Goal: Information Seeking & Learning: Learn about a topic

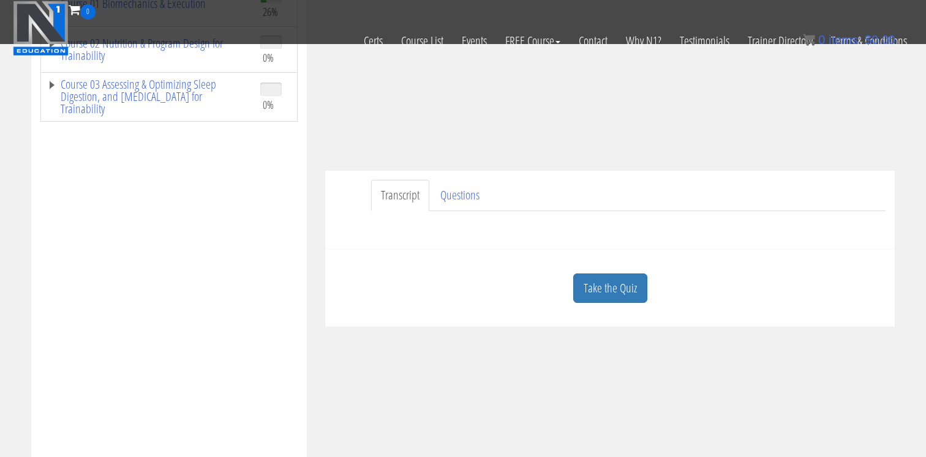
scroll to position [242, 0]
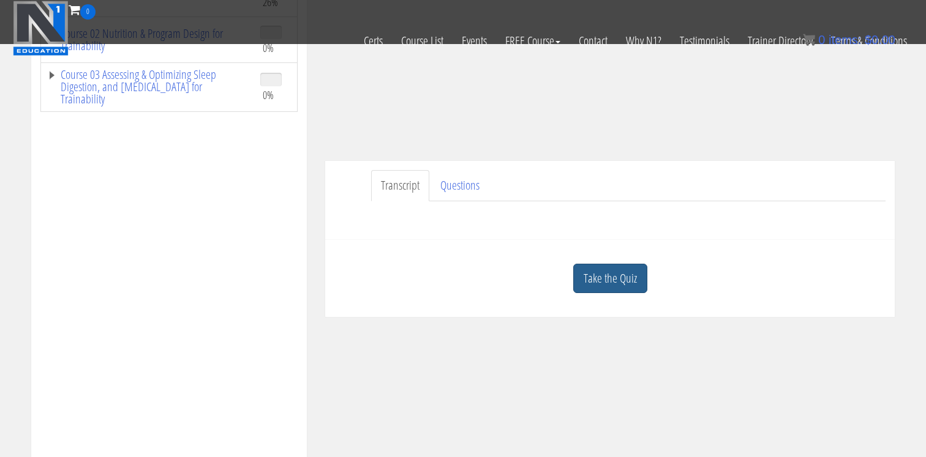
click at [593, 293] on link "Take the Quiz" at bounding box center [610, 279] width 74 height 30
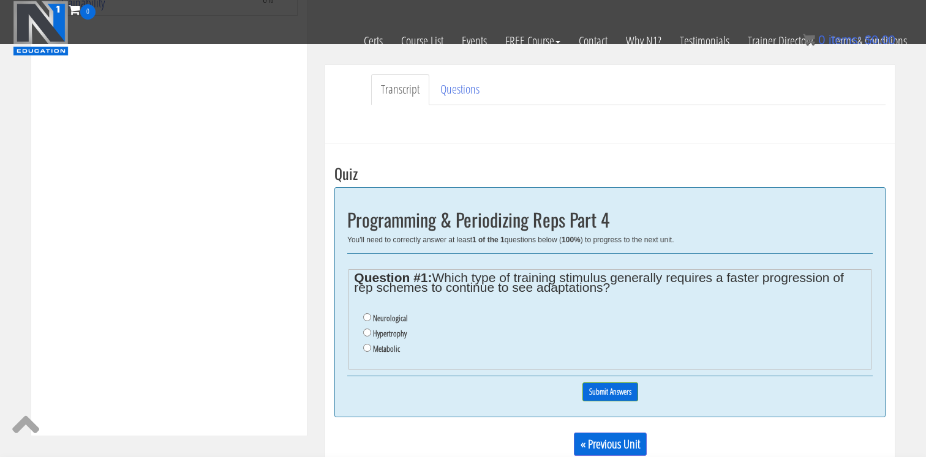
scroll to position [356, 0]
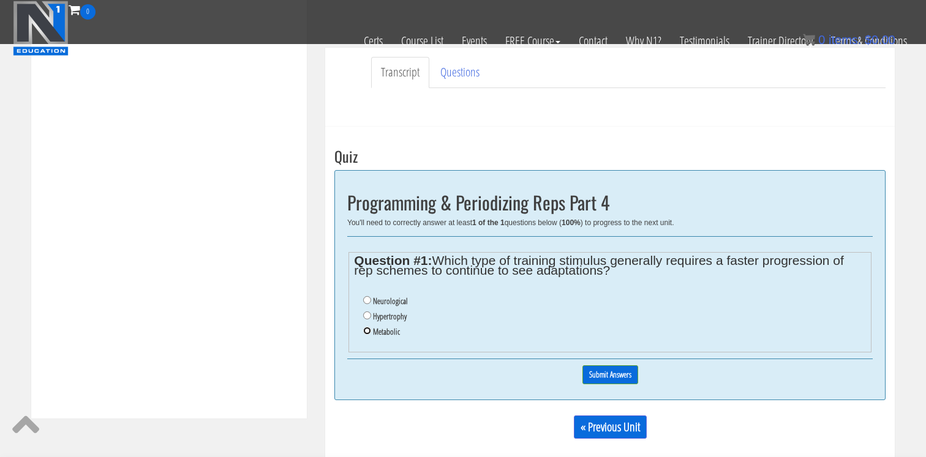
click at [367, 328] on input "Metabolic" at bounding box center [367, 331] width 8 height 8
radio input "true"
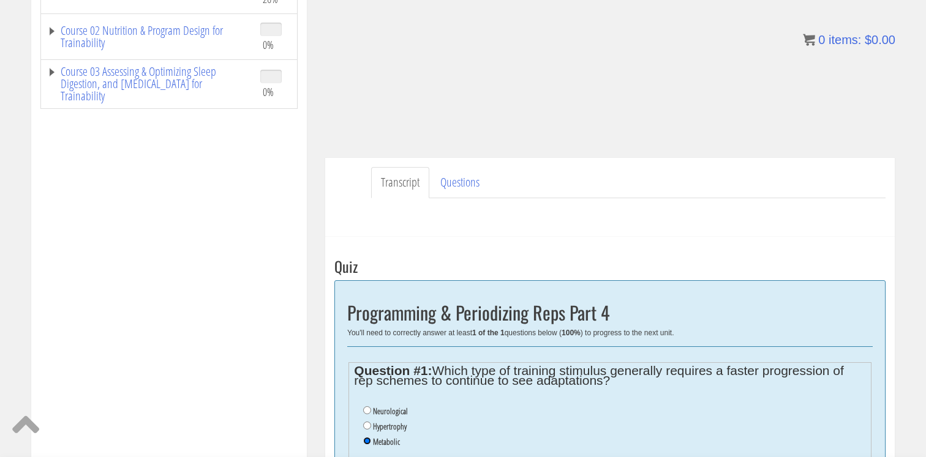
scroll to position [334, 0]
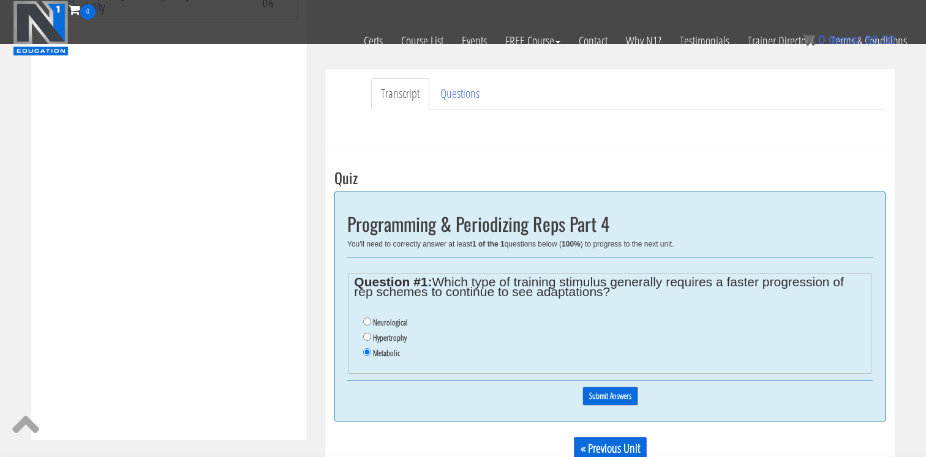
click at [596, 393] on input "Submit Answers" at bounding box center [610, 396] width 56 height 19
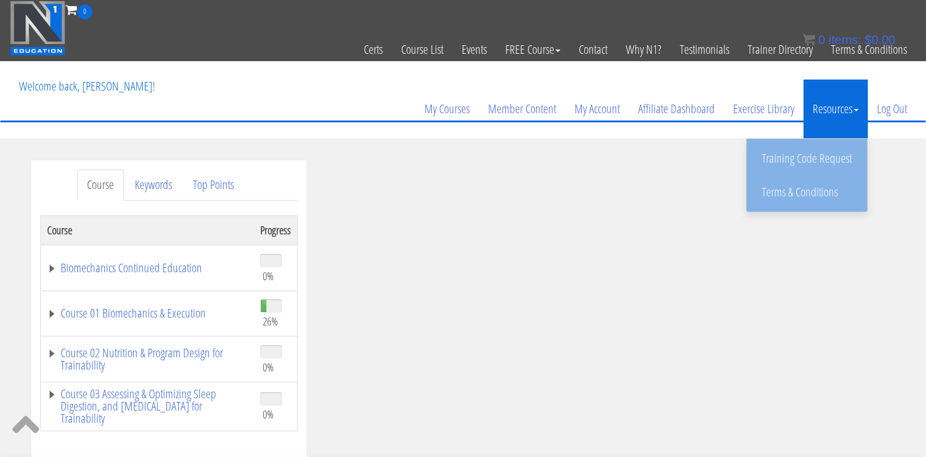
click at [863, 108] on link "Resources" at bounding box center [835, 109] width 64 height 59
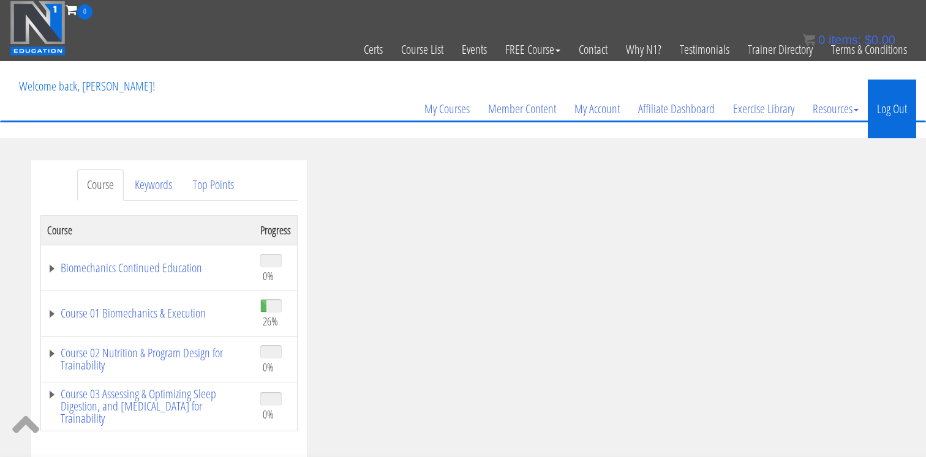
click at [884, 105] on link "Log Out" at bounding box center [891, 109] width 48 height 59
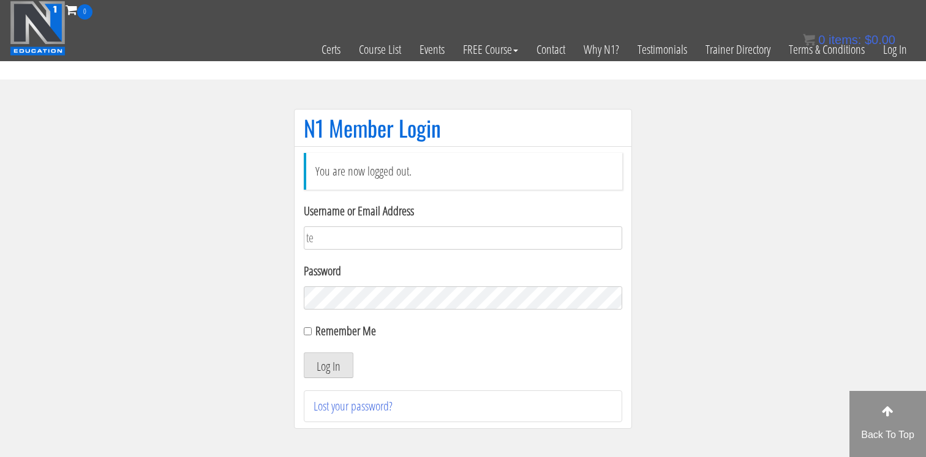
type input "[EMAIL_ADDRESS][DOMAIN_NAME]"
click at [359, 310] on form "Username or Email Address tessamccombsx365@gmail.com Password Remember Me Log In" at bounding box center [463, 290] width 318 height 176
click at [313, 334] on div "Remember Me" at bounding box center [463, 331] width 318 height 18
click at [305, 329] on input "Remember Me" at bounding box center [308, 332] width 8 height 8
checkbox input "true"
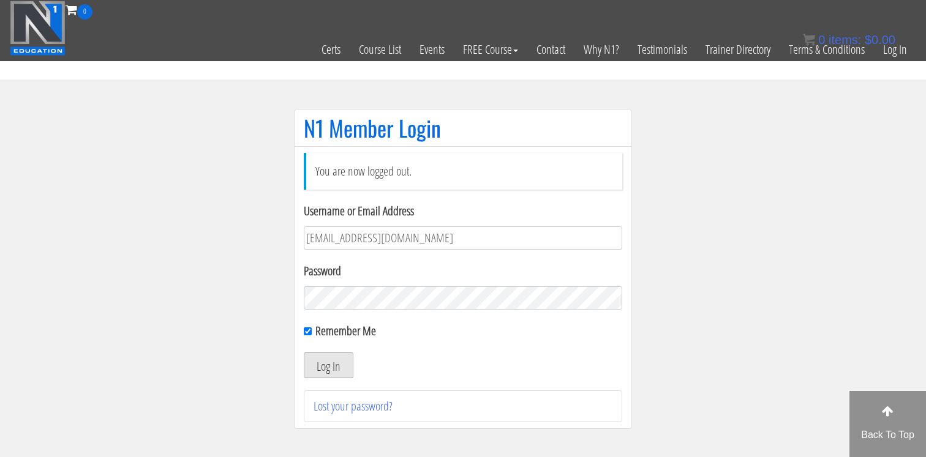
click at [318, 366] on button "Log In" at bounding box center [329, 366] width 50 height 26
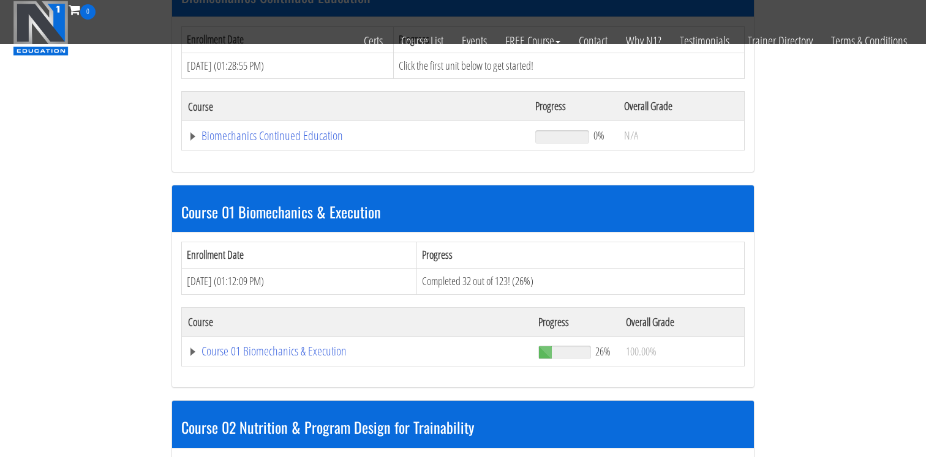
scroll to position [239, 0]
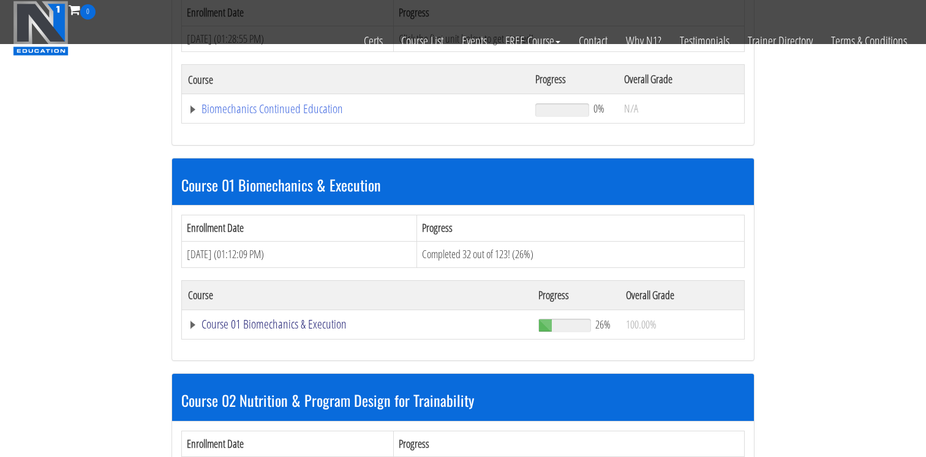
click at [303, 329] on link "Course 01 Biomechanics & Execution" at bounding box center [357, 324] width 338 height 12
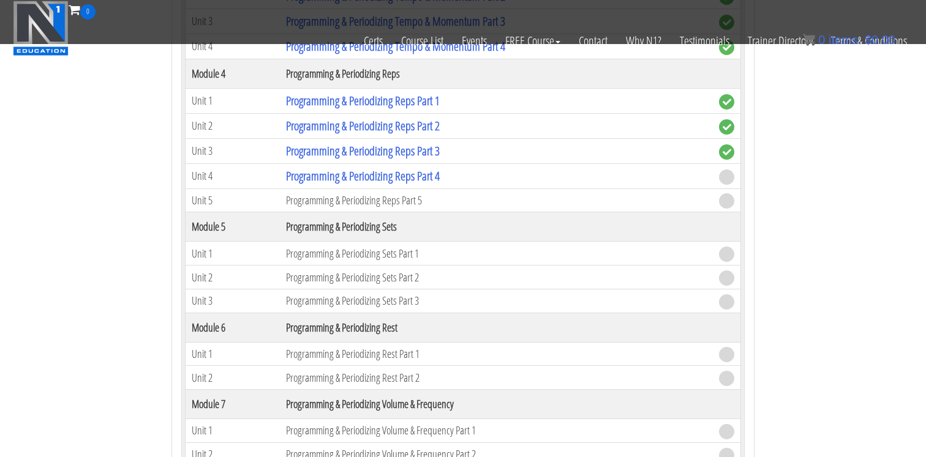
scroll to position [1366, 0]
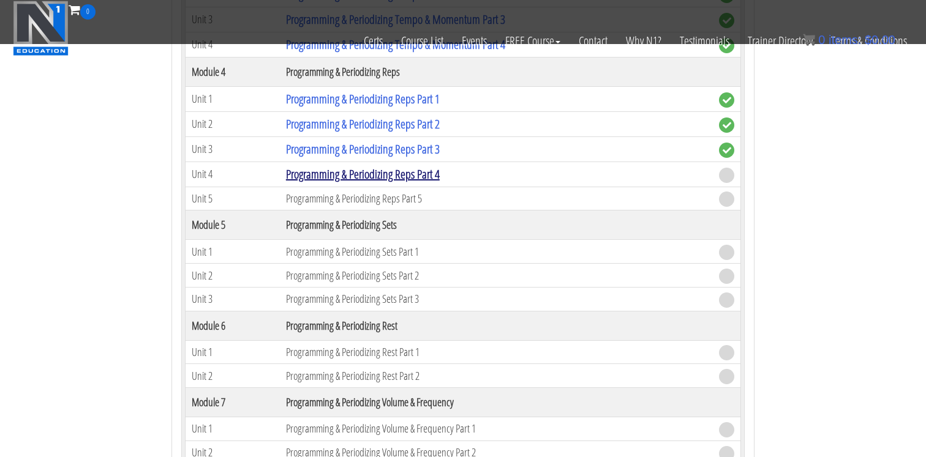
click at [343, 176] on link "Programming & Periodizing Reps Part 4" at bounding box center [363, 174] width 154 height 17
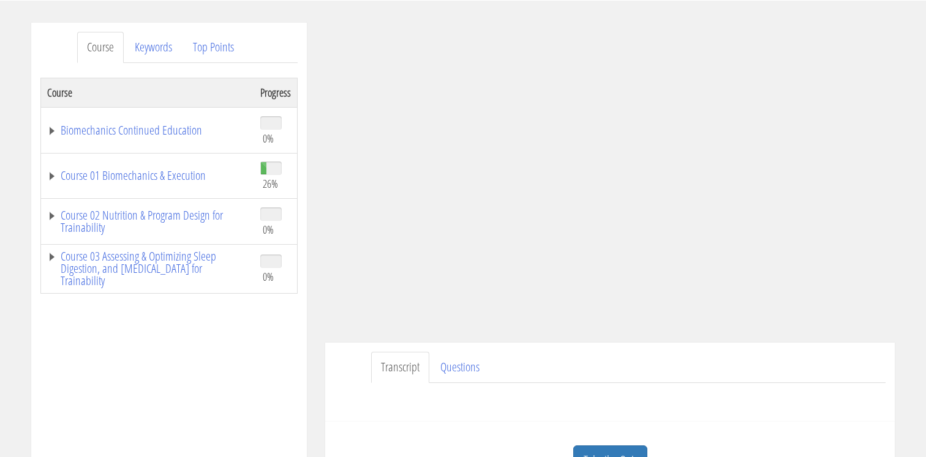
scroll to position [139, 0]
click at [629, 364] on ul "Transcript Questions" at bounding box center [628, 366] width 514 height 31
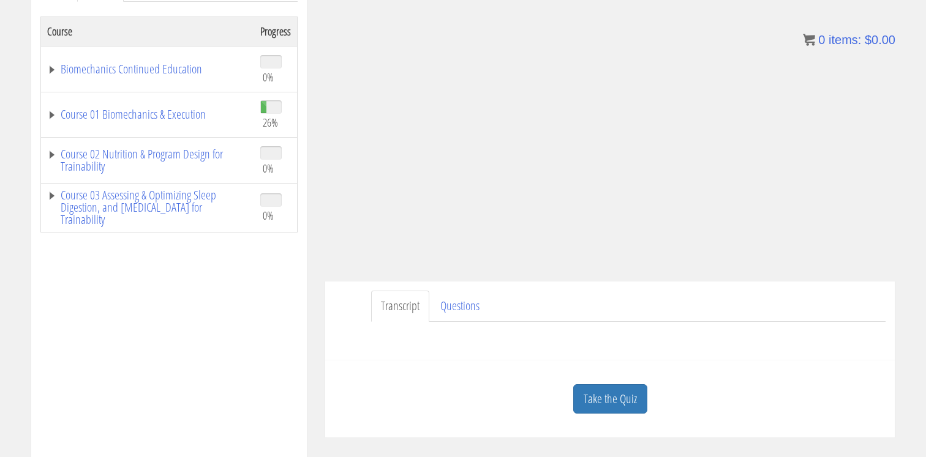
scroll to position [200, 0]
click at [597, 396] on link "Take the Quiz" at bounding box center [610, 398] width 74 height 30
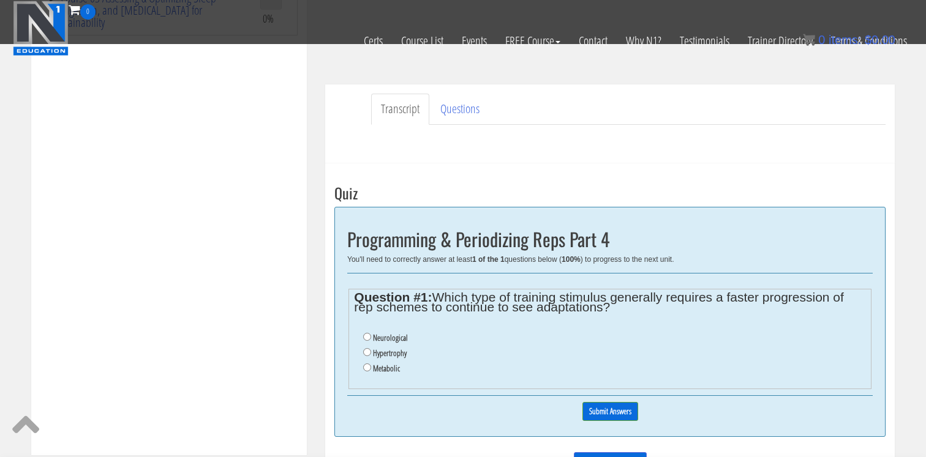
scroll to position [323, 0]
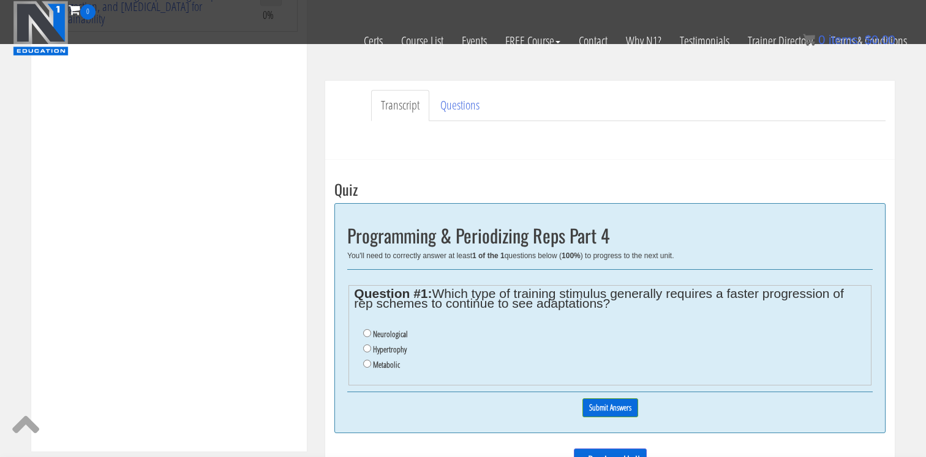
click at [373, 362] on label "Metabolic" at bounding box center [386, 365] width 27 height 10
click at [371, 362] on input "Metabolic" at bounding box center [367, 364] width 8 height 8
radio input "true"
click at [620, 415] on input "Submit Answers" at bounding box center [610, 408] width 56 height 19
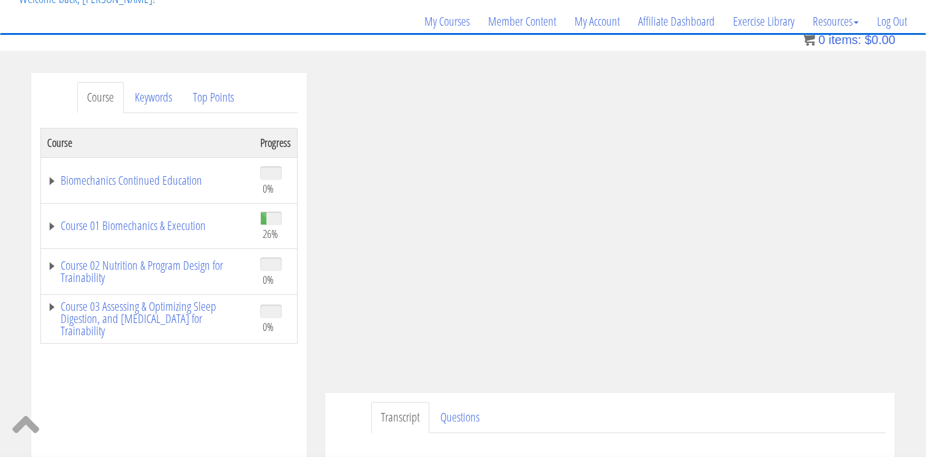
scroll to position [94, 0]
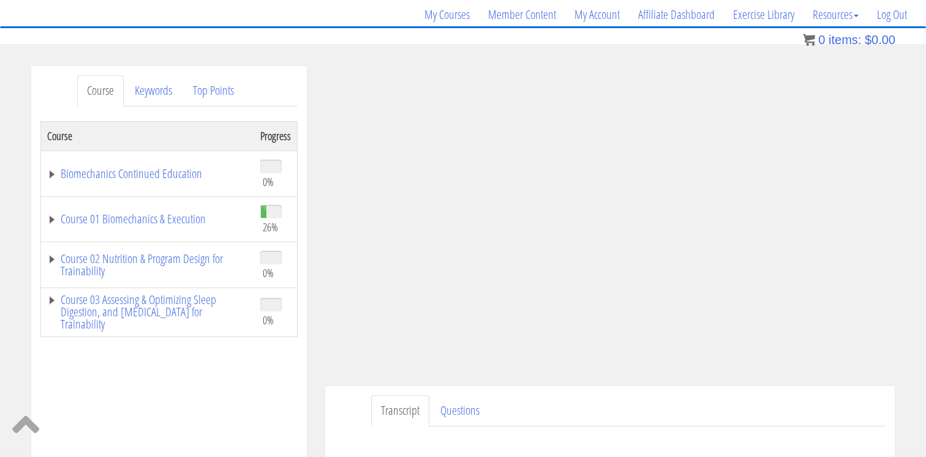
click at [719, 395] on div "Transcript Questions Have a question on this unit? Please submit it here: Name …" at bounding box center [609, 425] width 569 height 79
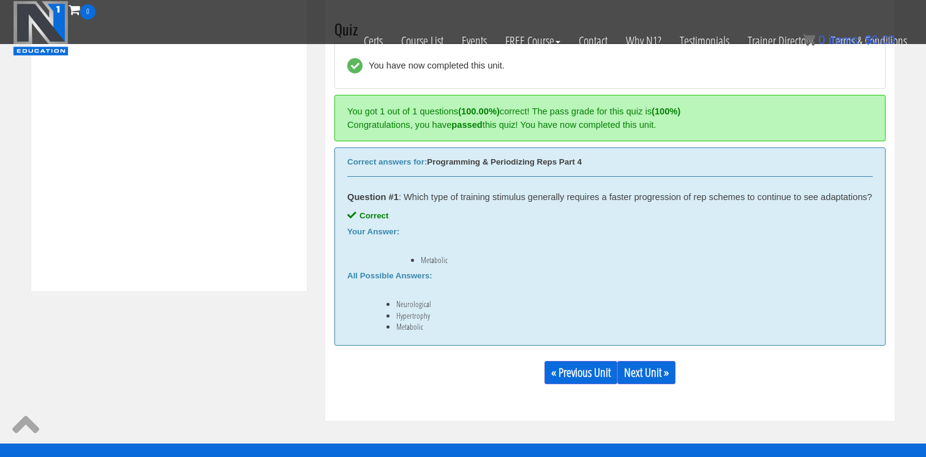
scroll to position [487, 0]
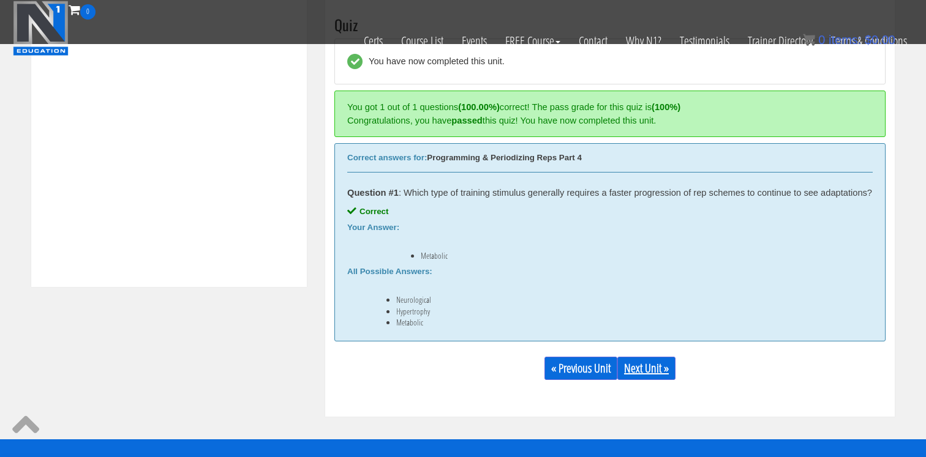
click at [646, 377] on link "Next Unit »" at bounding box center [646, 368] width 58 height 23
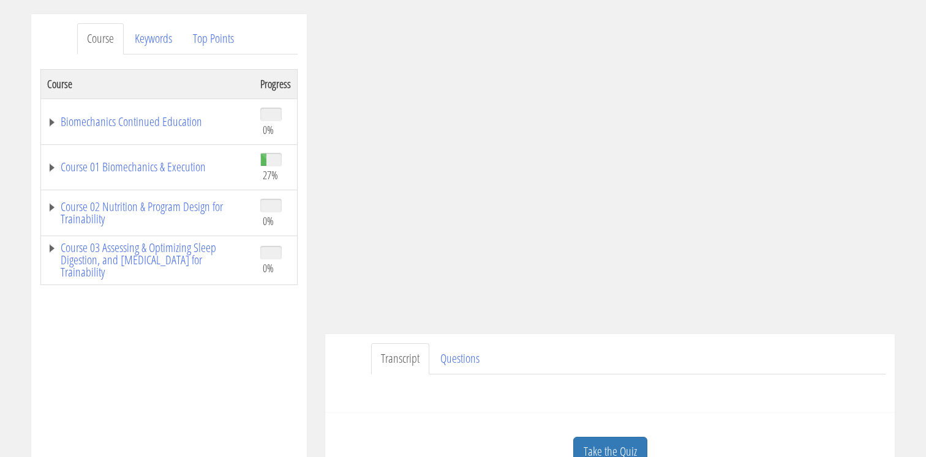
scroll to position [152, 0]
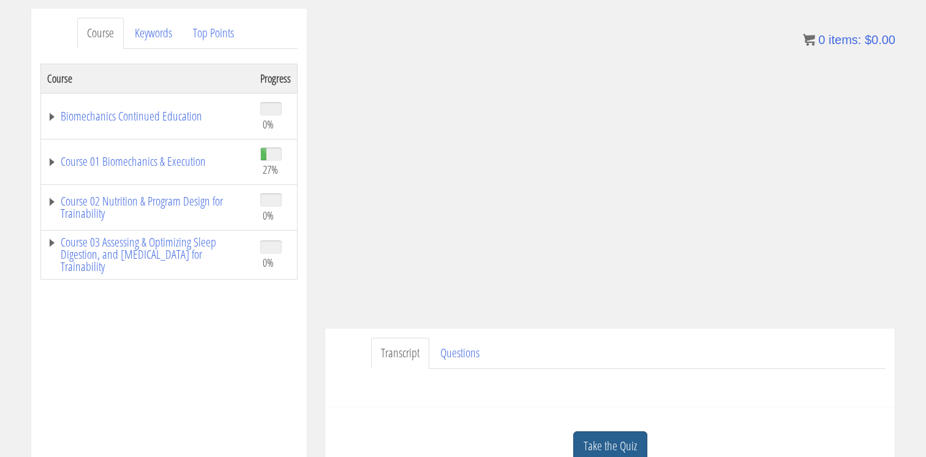
click at [629, 445] on link "Take the Quiz" at bounding box center [610, 447] width 74 height 30
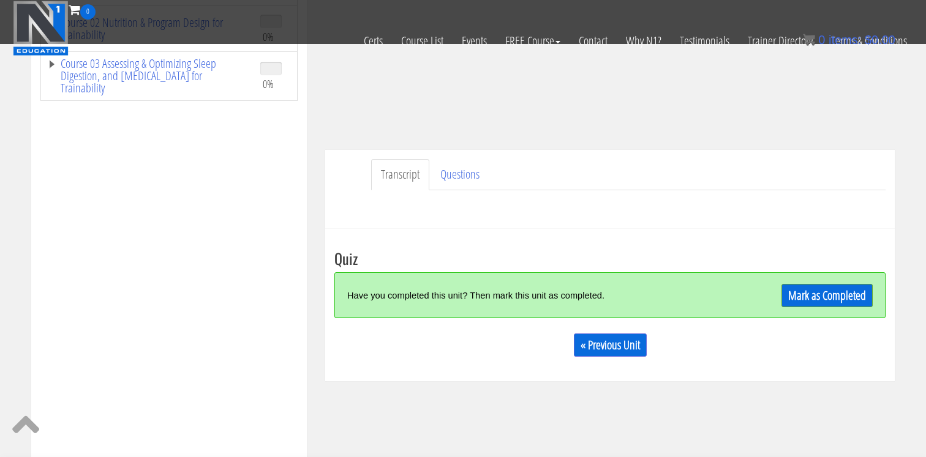
scroll to position [254, 0]
click at [813, 298] on link "Mark as Completed" at bounding box center [826, 294] width 91 height 23
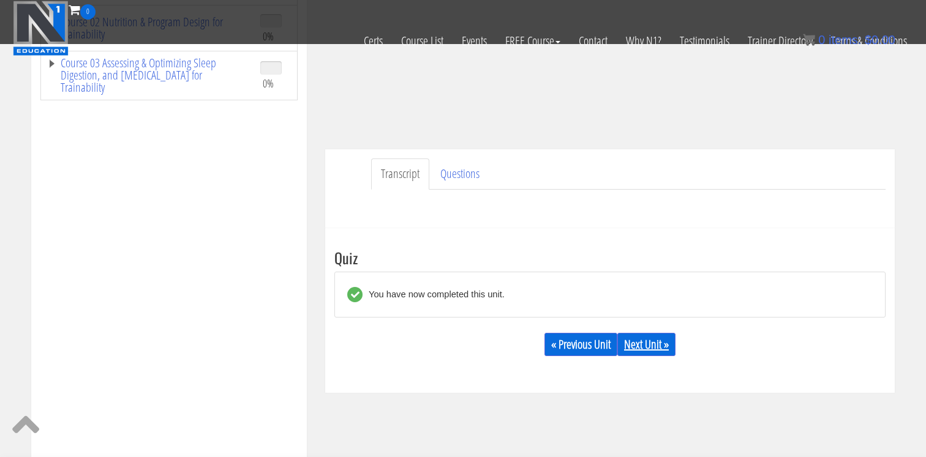
click at [649, 342] on link "Next Unit »" at bounding box center [646, 344] width 58 height 23
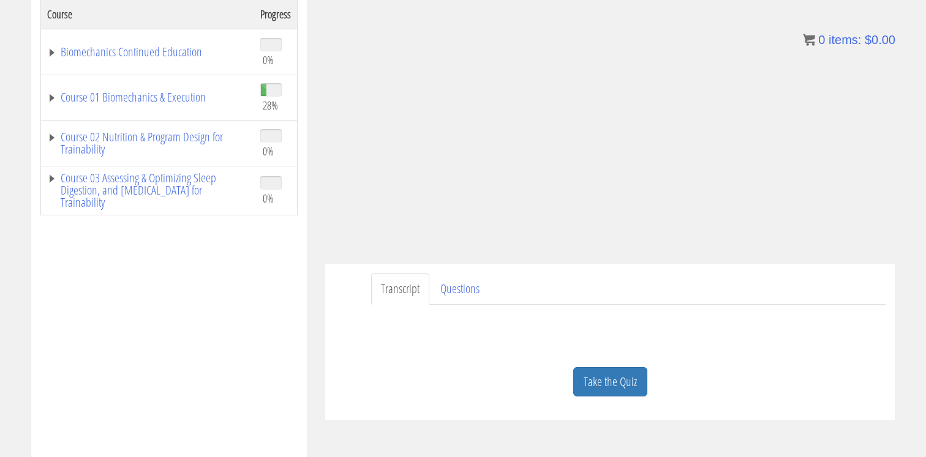
scroll to position [244, 0]
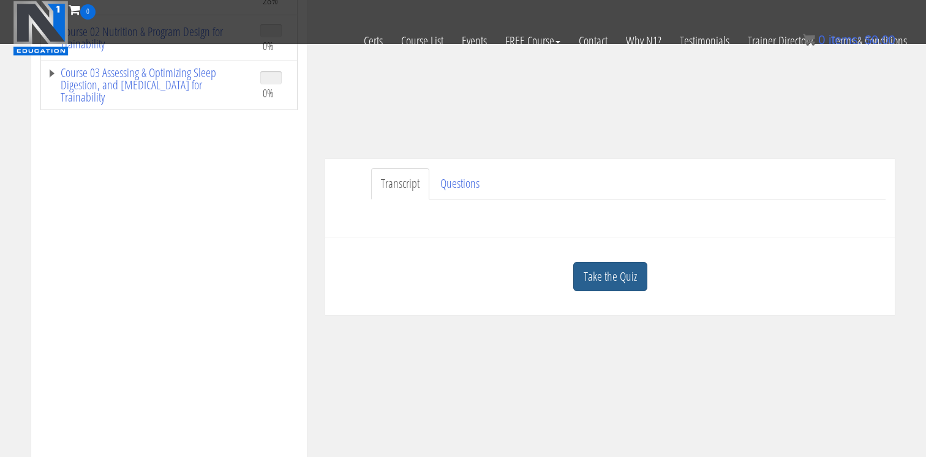
click at [605, 272] on link "Take the Quiz" at bounding box center [610, 277] width 74 height 30
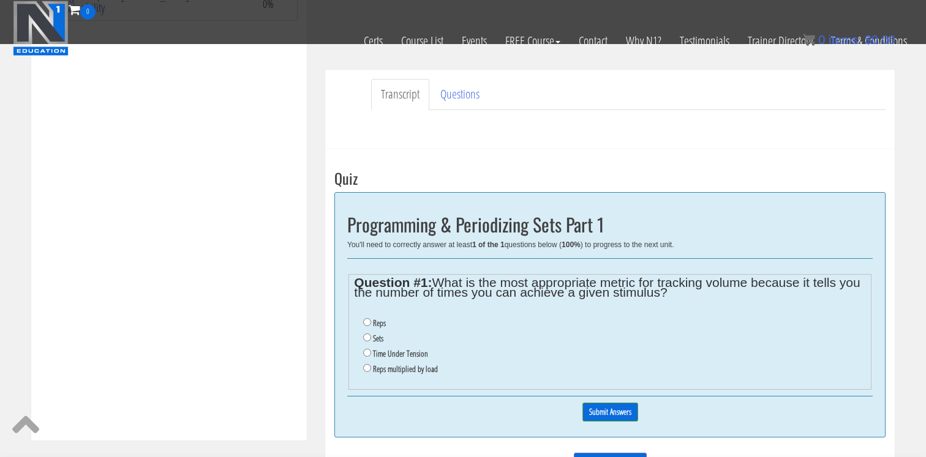
scroll to position [339, 0]
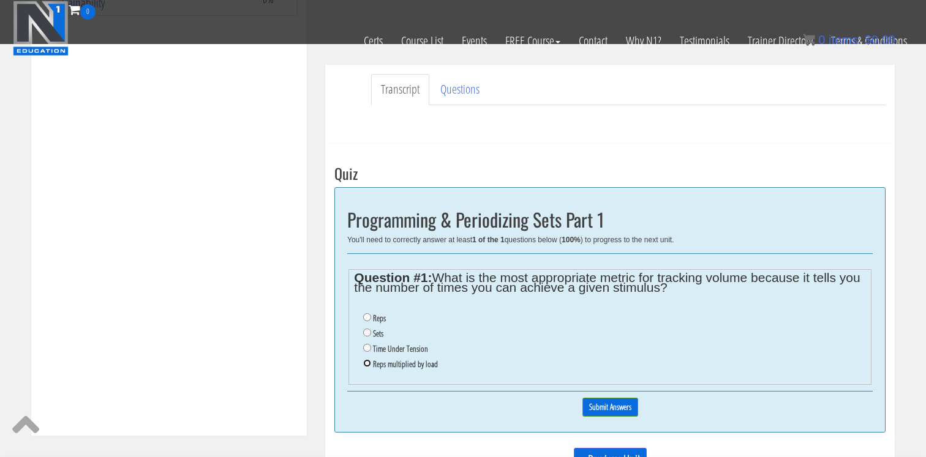
click at [369, 363] on input "Reps multiplied by load" at bounding box center [367, 363] width 8 height 8
radio input "true"
click at [620, 407] on input "Submit Answers" at bounding box center [610, 407] width 56 height 19
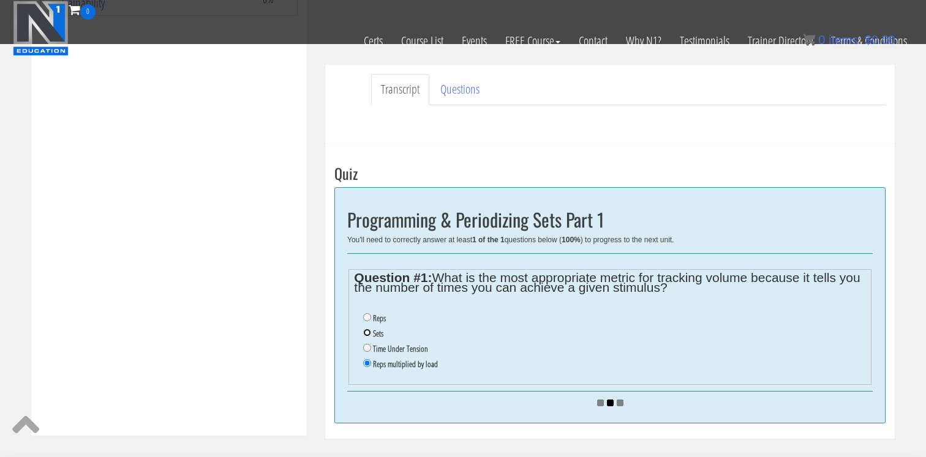
click at [365, 333] on input "Sets" at bounding box center [367, 333] width 8 height 8
radio input "true"
click at [365, 333] on input "Sets" at bounding box center [367, 333] width 8 height 8
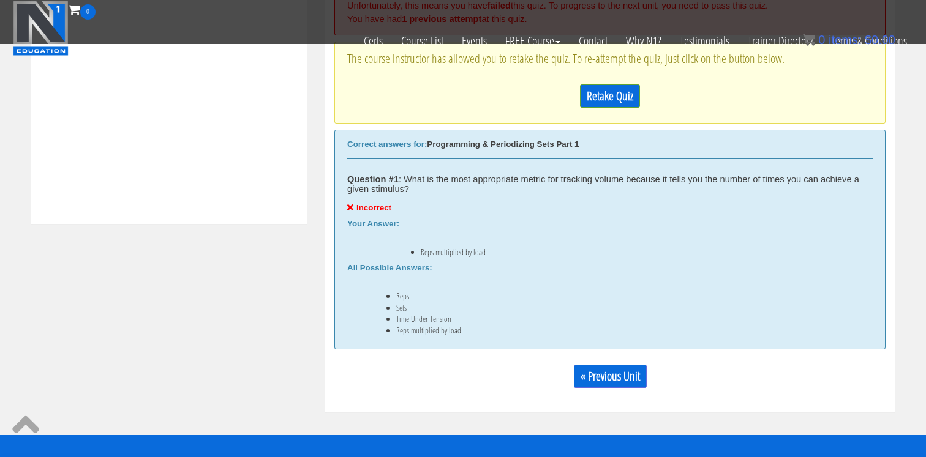
scroll to position [551, 0]
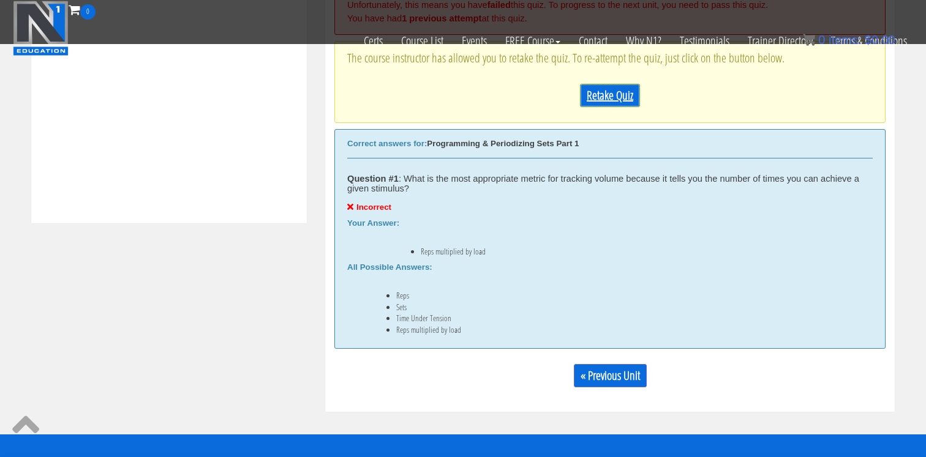
click at [603, 84] on p "Retake Quiz" at bounding box center [609, 95] width 525 height 23
click at [599, 102] on link "Retake Quiz" at bounding box center [610, 95] width 60 height 23
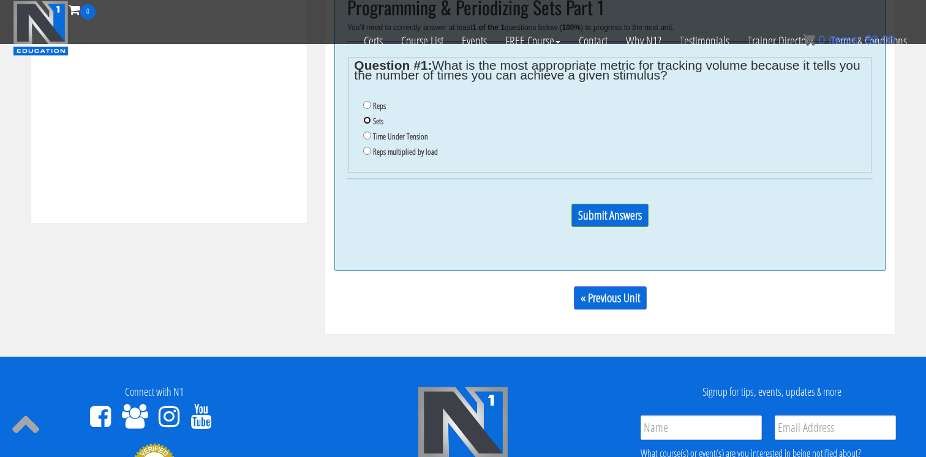
click at [367, 122] on input "Sets" at bounding box center [367, 120] width 8 height 8
radio input "true"
click at [601, 211] on input "Submit Answers" at bounding box center [609, 215] width 77 height 23
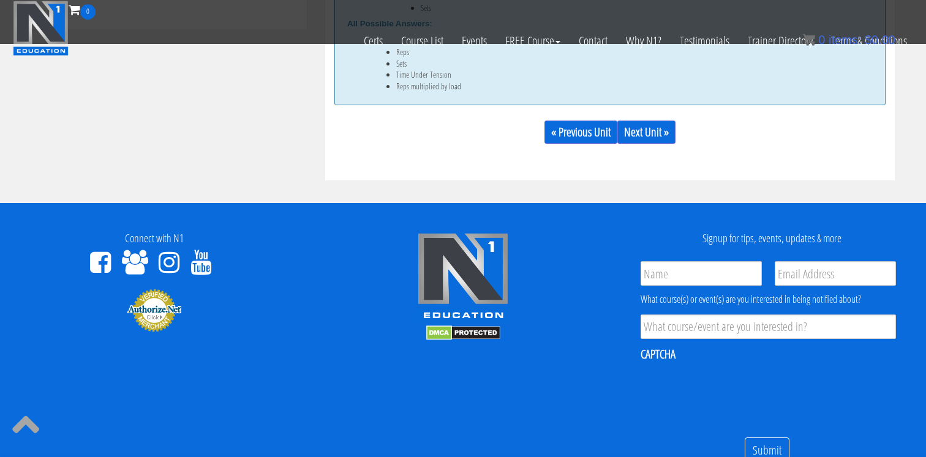
scroll to position [732, 0]
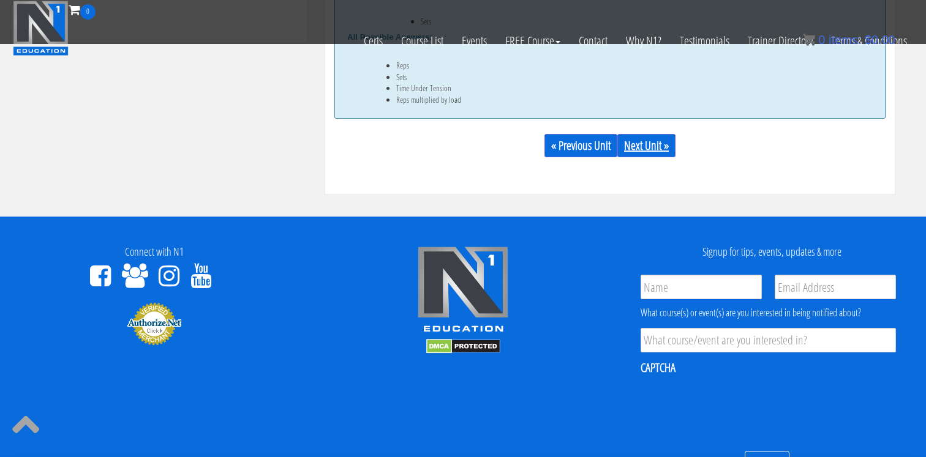
click at [645, 145] on link "Next Unit »" at bounding box center [646, 145] width 58 height 23
